Goal: Information Seeking & Learning: Learn about a topic

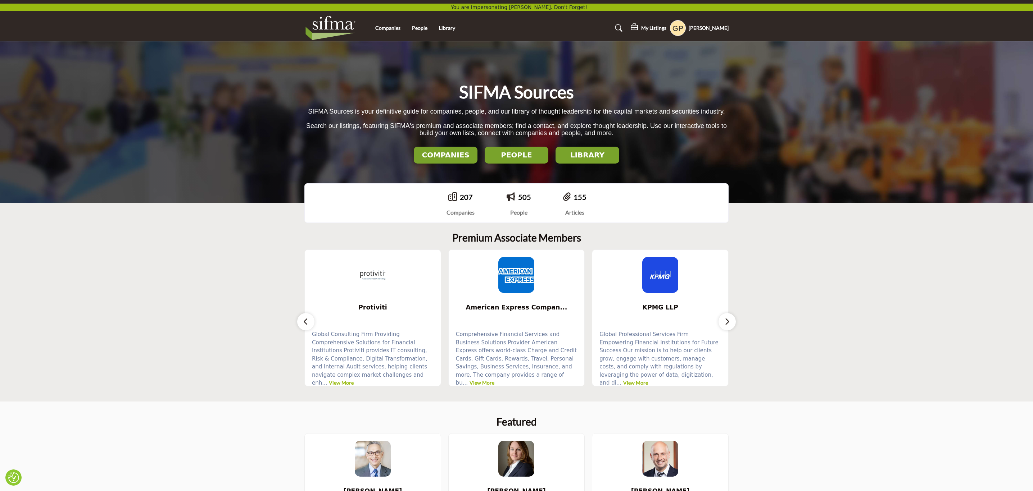
click at [695, 25] on h5 "[PERSON_NAME]" at bounding box center [708, 27] width 40 height 7
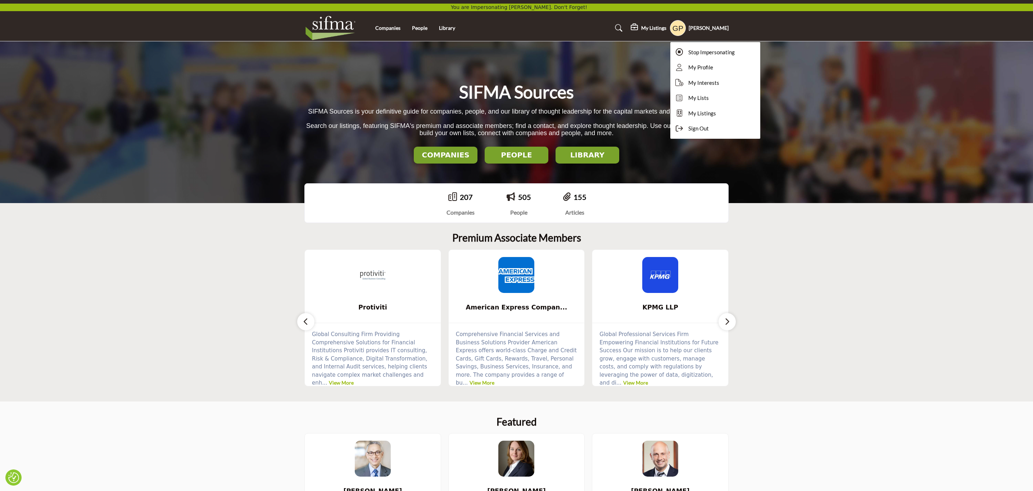
drag, startPoint x: 870, startPoint y: 284, endPoint x: 714, endPoint y: 100, distance: 240.9
click at [870, 284] on section "Premium Associate Members Protiviti ... View More ... View More ..." at bounding box center [516, 310] width 1033 height 184
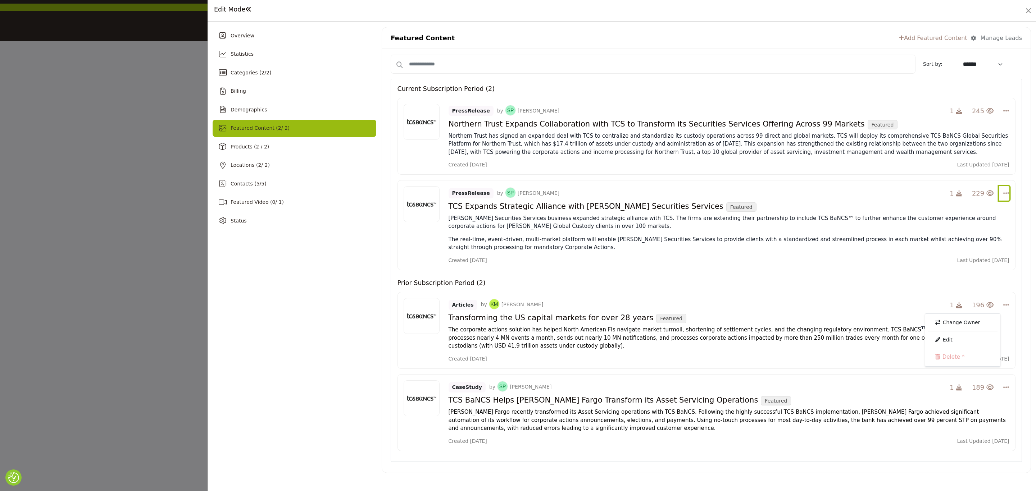
click at [1005, 195] on icon "Select Dropdown Options" at bounding box center [1006, 193] width 6 height 6
click at [1006, 305] on icon "Select Dropdown Options" at bounding box center [1006, 305] width 6 height 6
drag, startPoint x: 678, startPoint y: 54, endPoint x: 517, endPoint y: 1, distance: 169.2
click at [678, 54] on div "Sort by: ****** ***** We couldn't find anything matching your search Try Again …" at bounding box center [706, 261] width 648 height 424
click at [1026, 7] on button "Close" at bounding box center [1028, 11] width 10 height 10
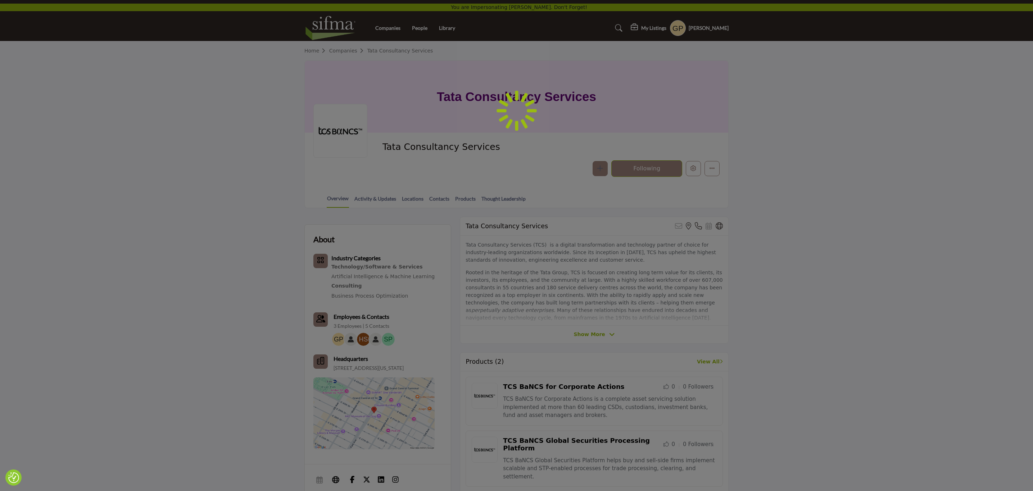
drag, startPoint x: 492, startPoint y: 142, endPoint x: 382, endPoint y: 143, distance: 110.1
click at [382, 143] on div at bounding box center [516, 245] width 1033 height 491
click at [395, 148] on div at bounding box center [516, 245] width 1033 height 491
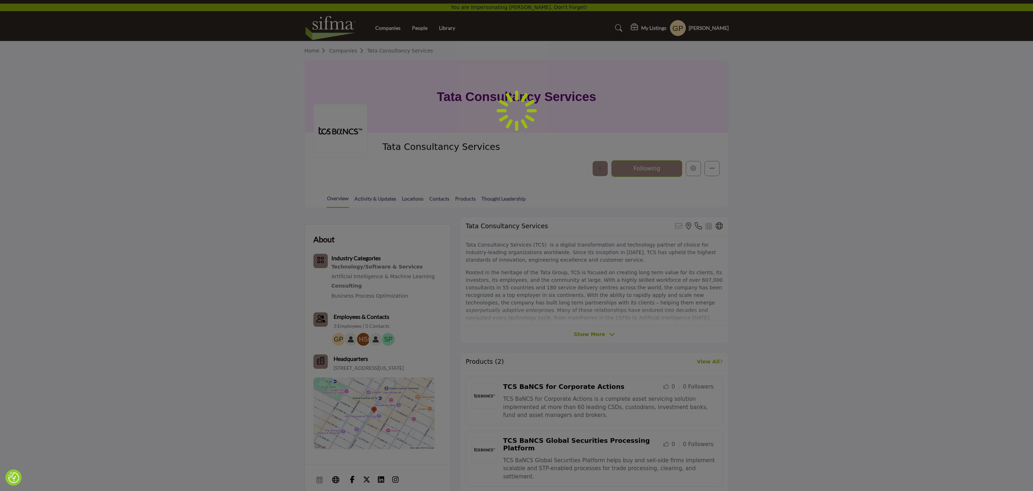
click at [395, 148] on span "Tata Consultancy Services" at bounding box center [463, 147] width 162 height 12
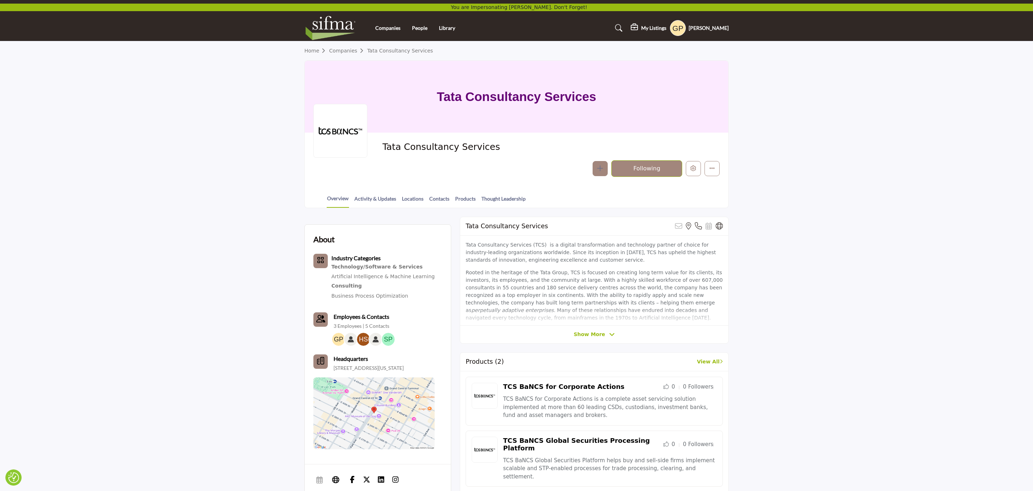
copy div "Tata Consultancy Services"
click at [470, 145] on span "Tata Consultancy Services" at bounding box center [463, 147] width 162 height 12
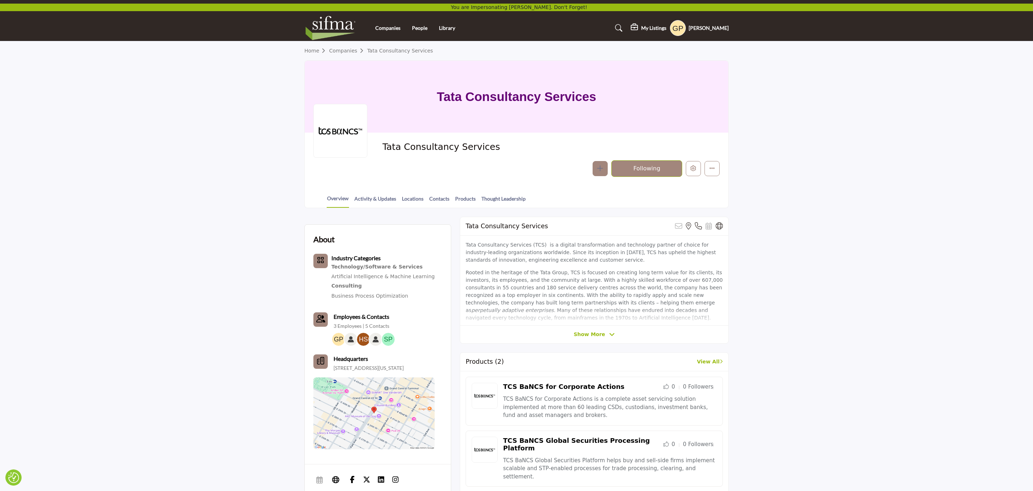
copy div "Tata Consultancy Services"
